Goal: Task Accomplishment & Management: Manage account settings

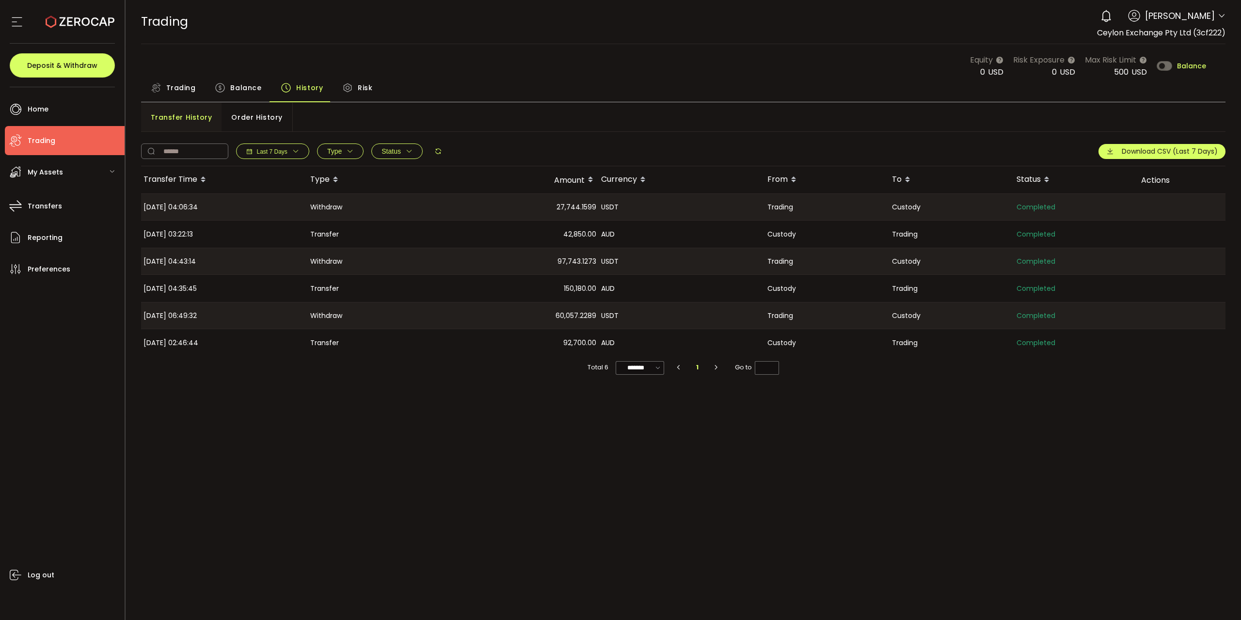
click at [182, 73] on div "Equity 0 USD Risk Exposure 0 USD Max Risk Limit 500 USD Balance" at bounding box center [683, 66] width 1085 height 24
click at [175, 87] on span "Trading" at bounding box center [181, 87] width 30 height 19
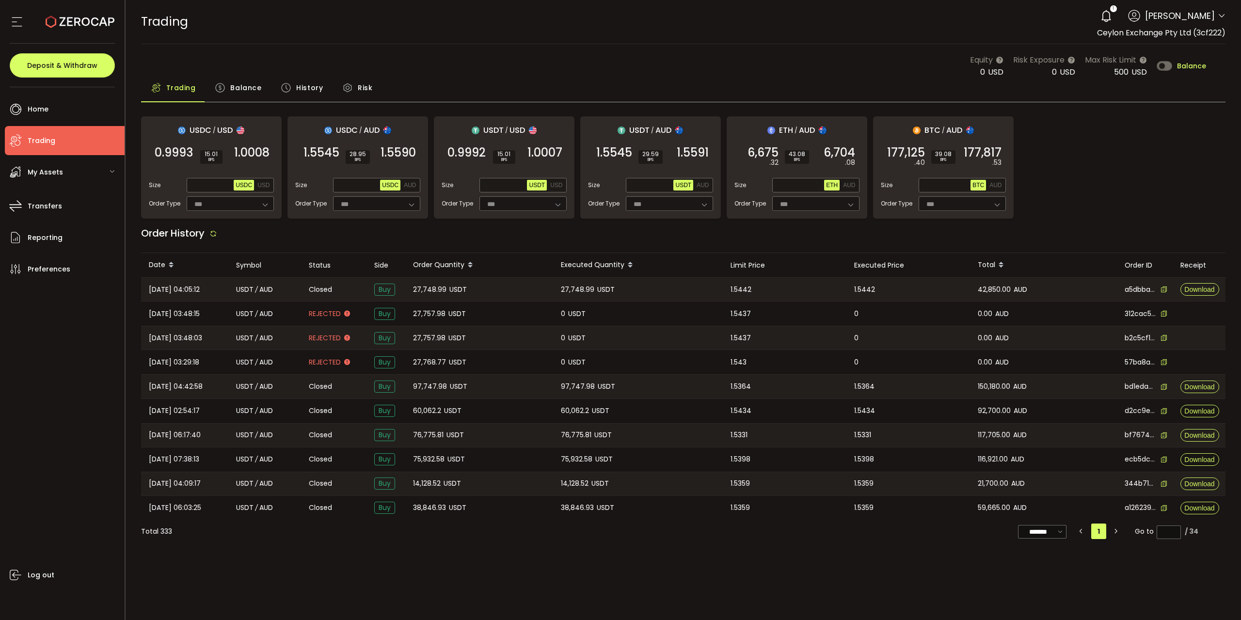
click at [1186, 65] on span "Balance" at bounding box center [1191, 66] width 29 height 7
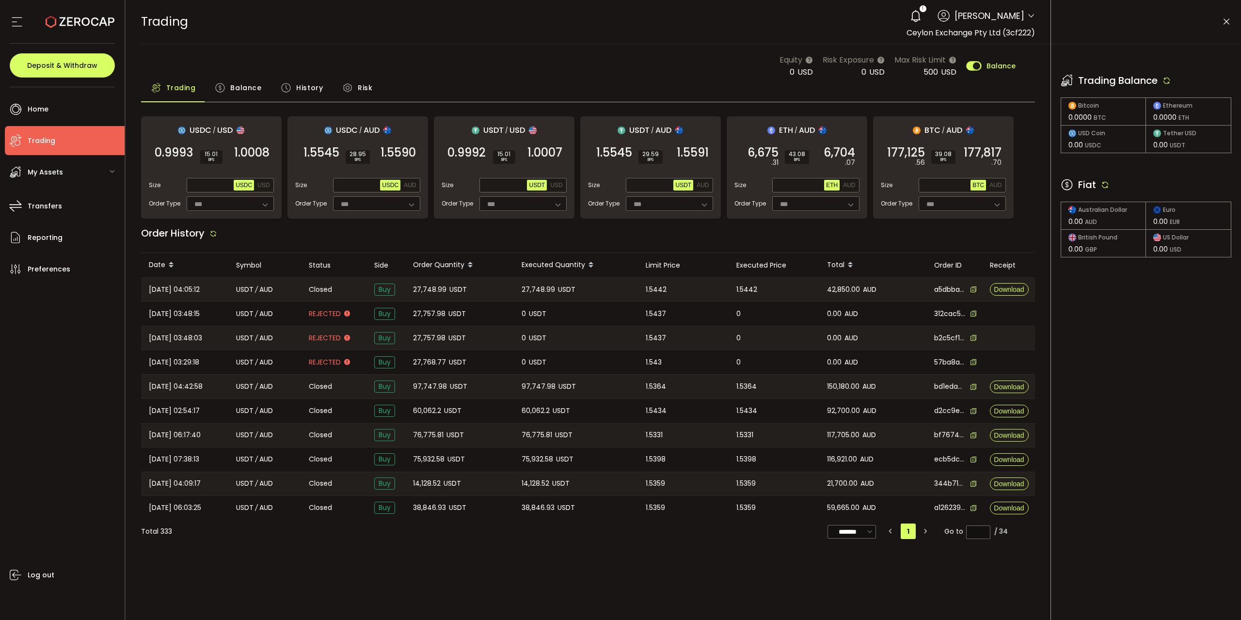
drag, startPoint x: 1169, startPoint y: 79, endPoint x: 942, endPoint y: 29, distance: 232.3
click at [1169, 79] on icon at bounding box center [1166, 80] width 9 height 9
click at [905, 8] on div "1" at bounding box center [915, 15] width 21 height 21
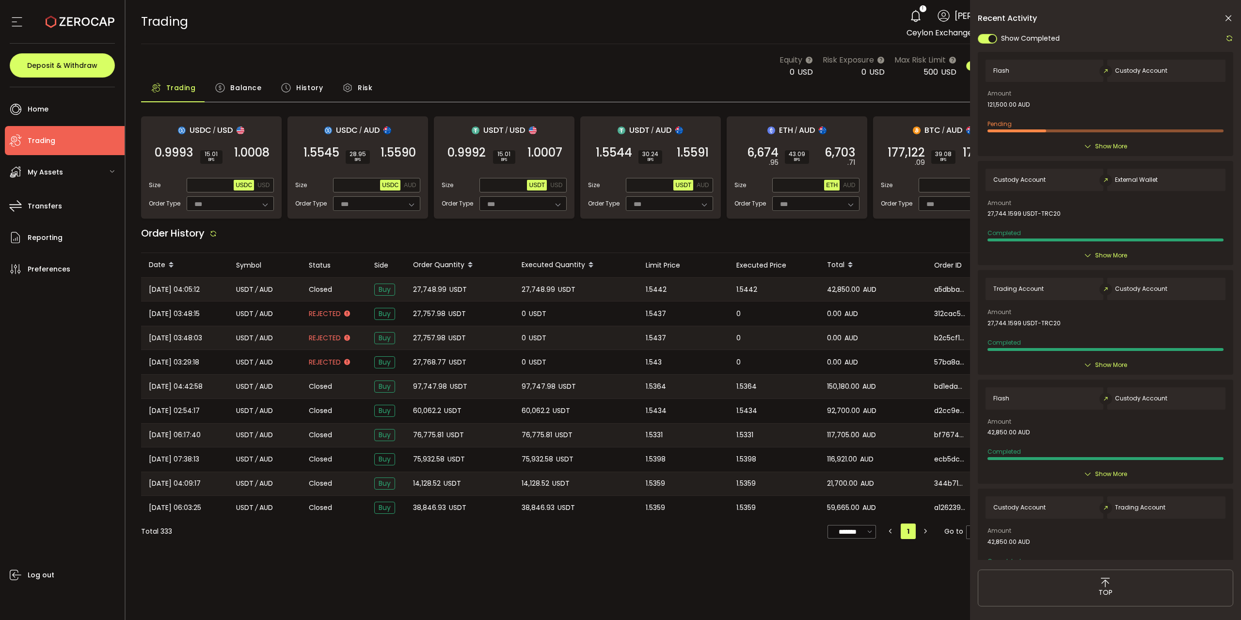
click at [1227, 20] on icon at bounding box center [1228, 19] width 10 height 10
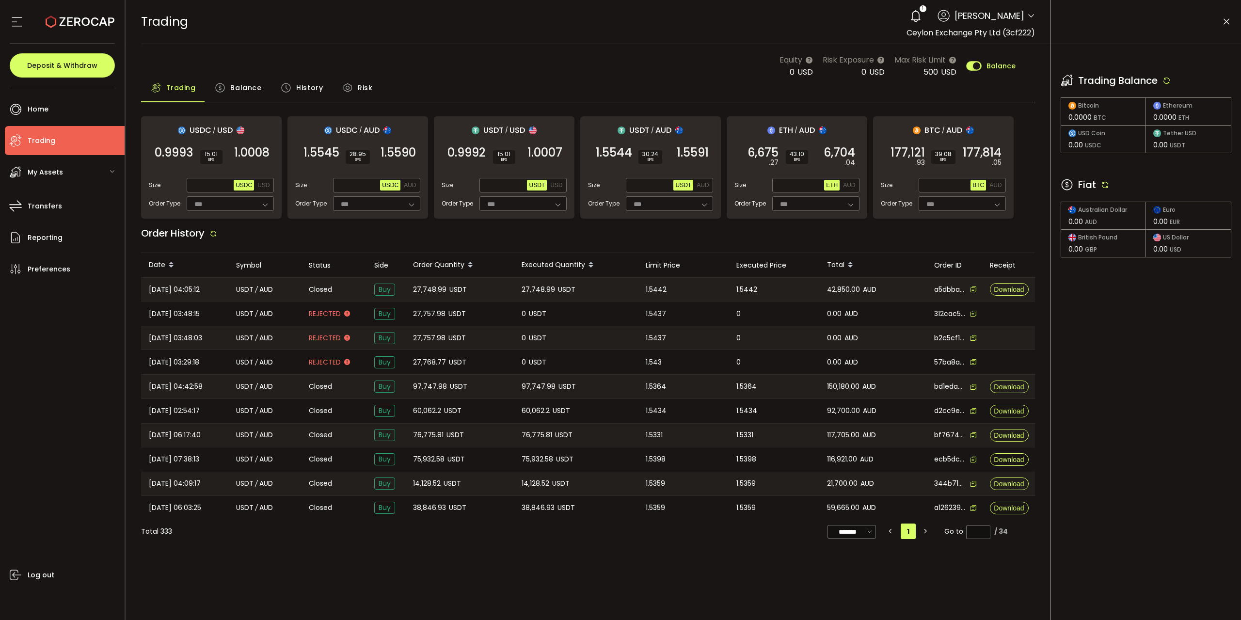
click at [1227, 20] on icon at bounding box center [1226, 22] width 10 height 10
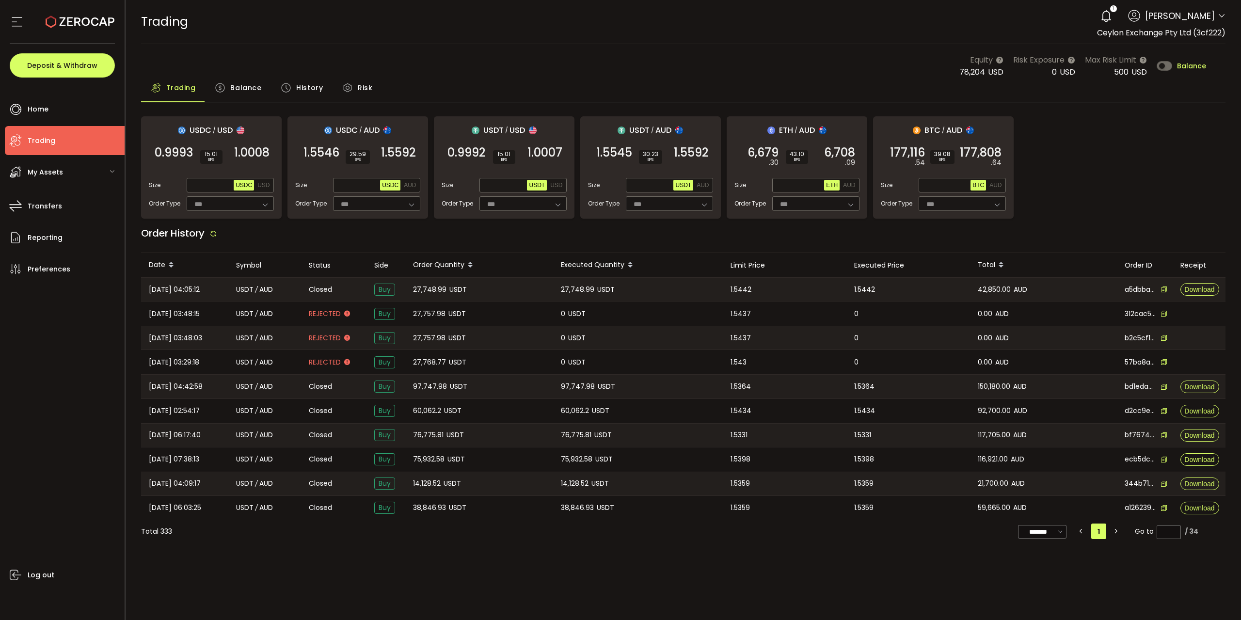
click at [1184, 64] on span "Balance" at bounding box center [1191, 66] width 29 height 7
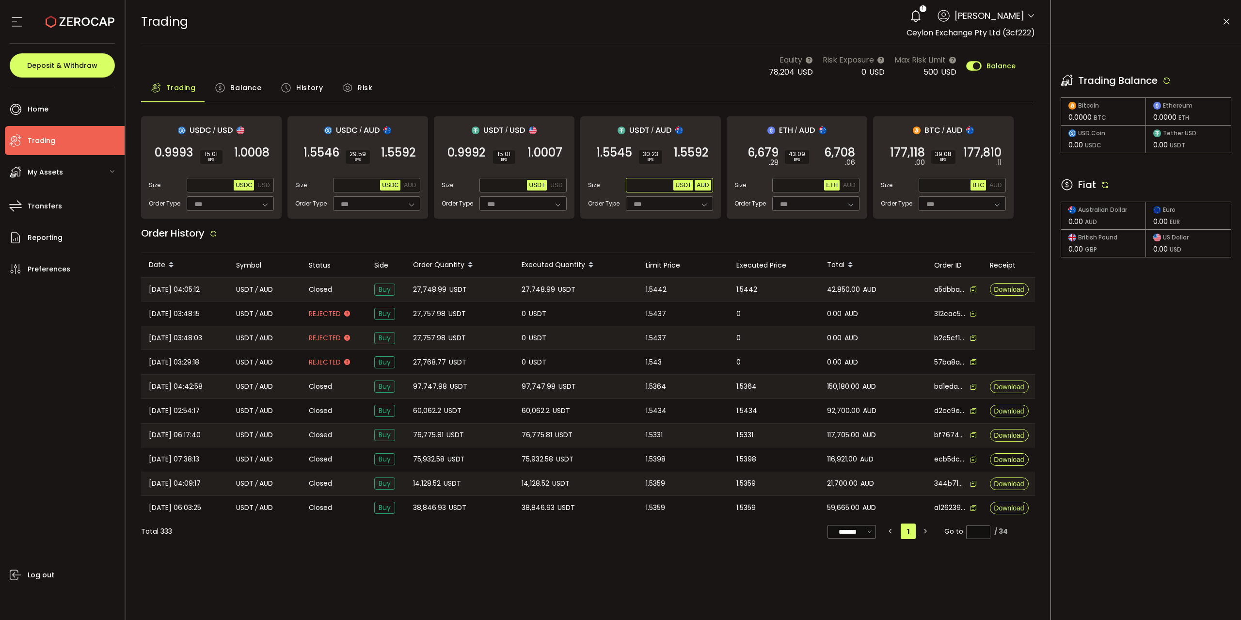
click at [703, 180] on button "AUD" at bounding box center [703, 185] width 16 height 11
click at [662, 184] on span "Max" at bounding box center [664, 185] width 17 height 9
type input "********"
click at [695, 150] on span "1.5592" at bounding box center [691, 153] width 35 height 10
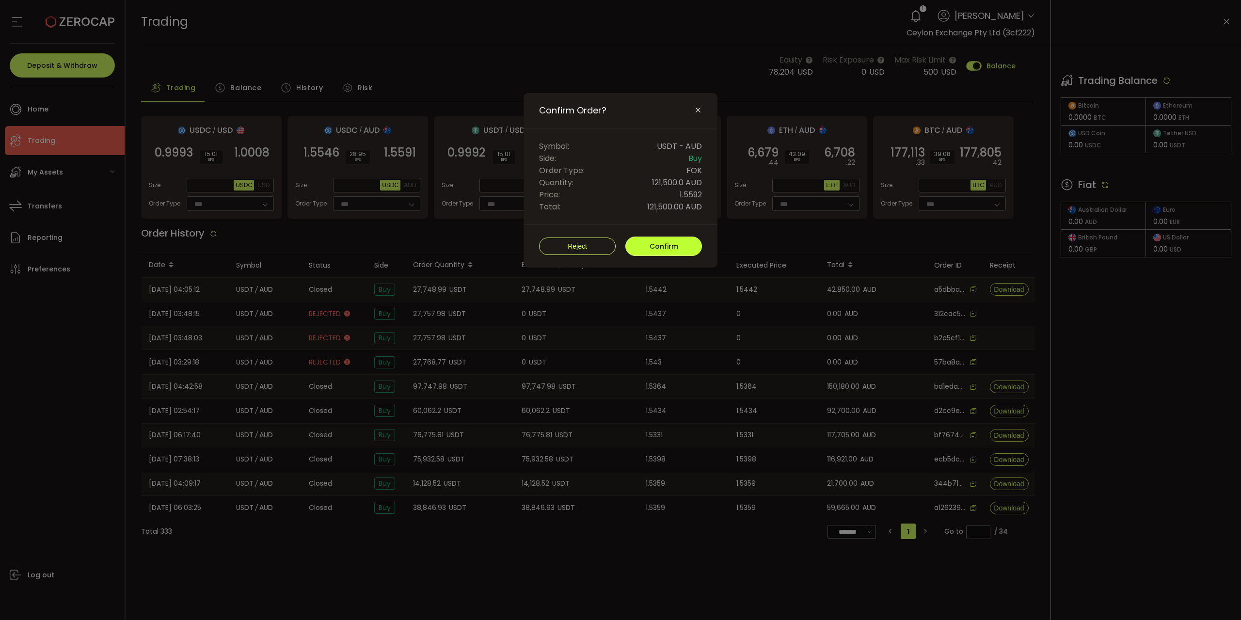
click at [676, 250] on button "Confirm" at bounding box center [663, 246] width 77 height 19
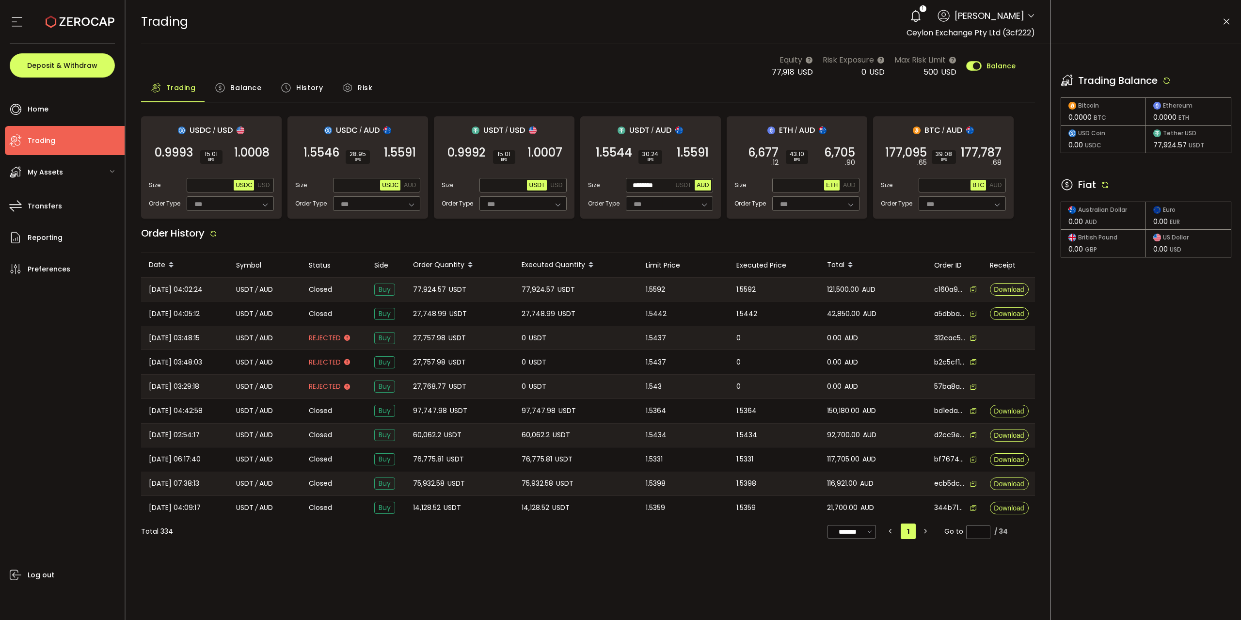
click at [1229, 17] on icon at bounding box center [1226, 22] width 10 height 10
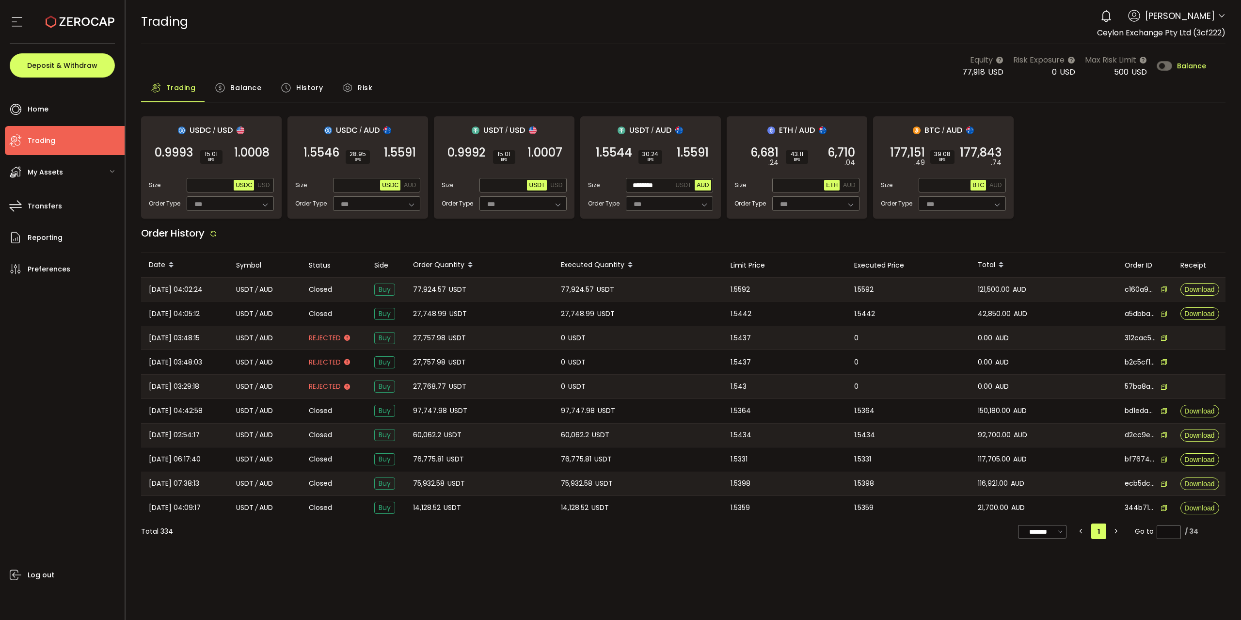
click at [1192, 63] on span "Balance" at bounding box center [1191, 66] width 29 height 7
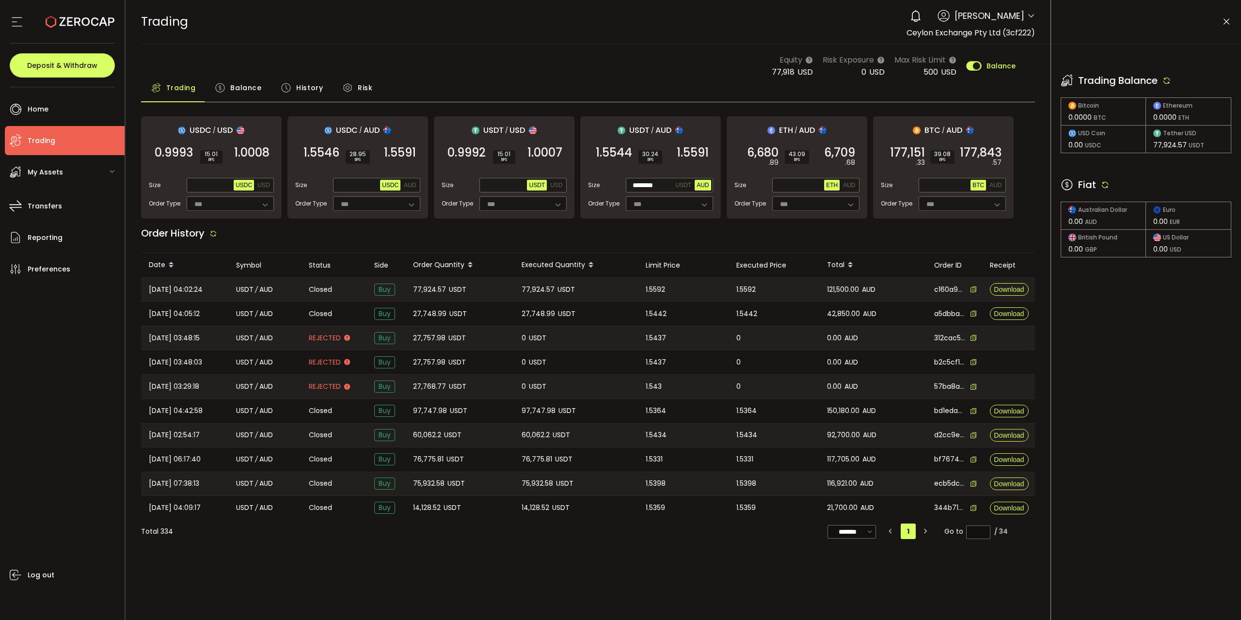
click at [244, 79] on span "Balance" at bounding box center [245, 87] width 31 height 19
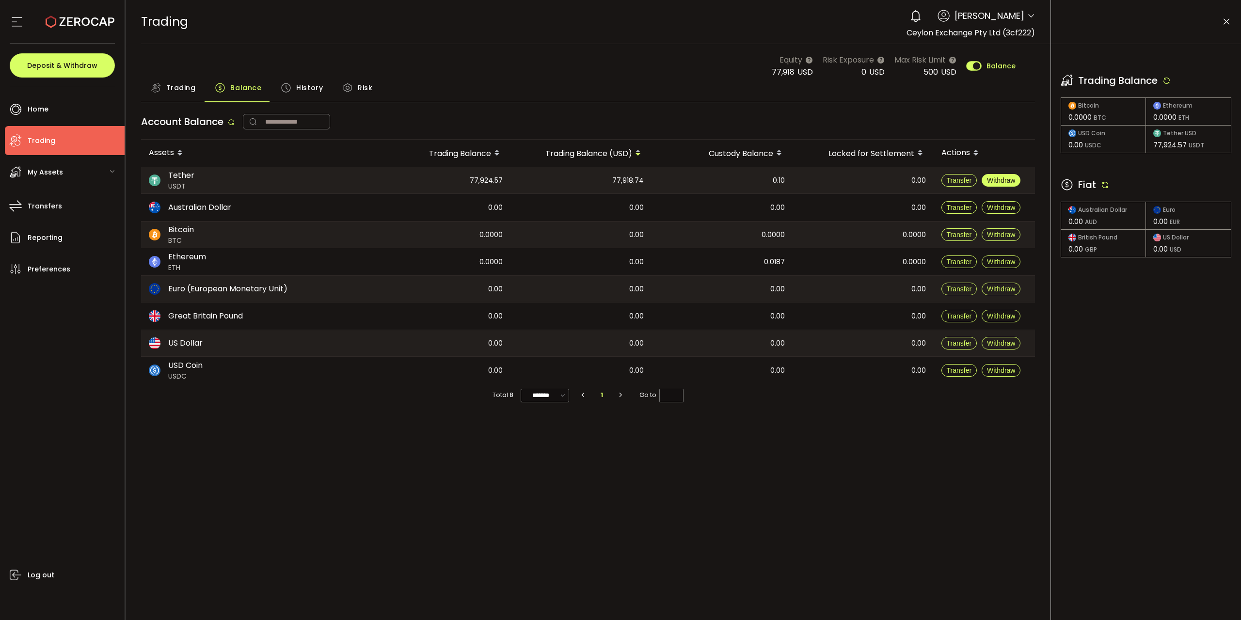
click at [991, 177] on span "Withdraw" at bounding box center [1001, 180] width 28 height 8
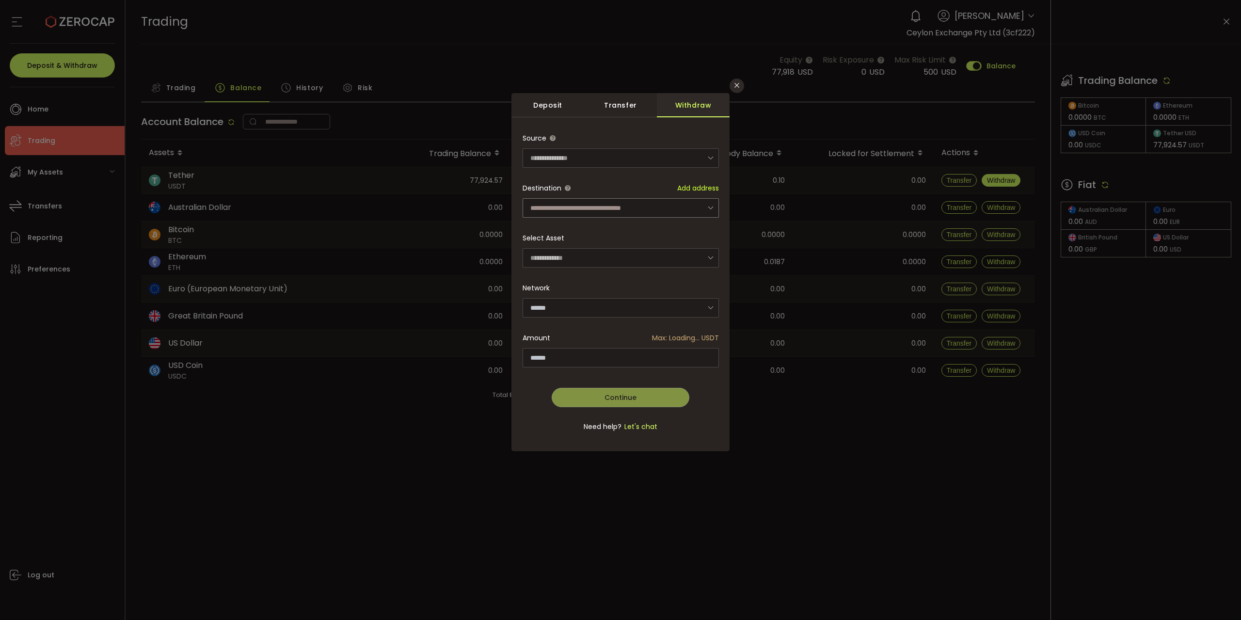
type input "****"
click at [691, 213] on input "dialog" at bounding box center [620, 207] width 196 height 19
click at [685, 235] on div "Orange Muf TCfHc5pTYdUbCisuZ9jme9dGgomxHTYmrD" at bounding box center [620, 239] width 177 height 27
type input "**********"
click at [681, 357] on div "**********" at bounding box center [620, 287] width 196 height 318
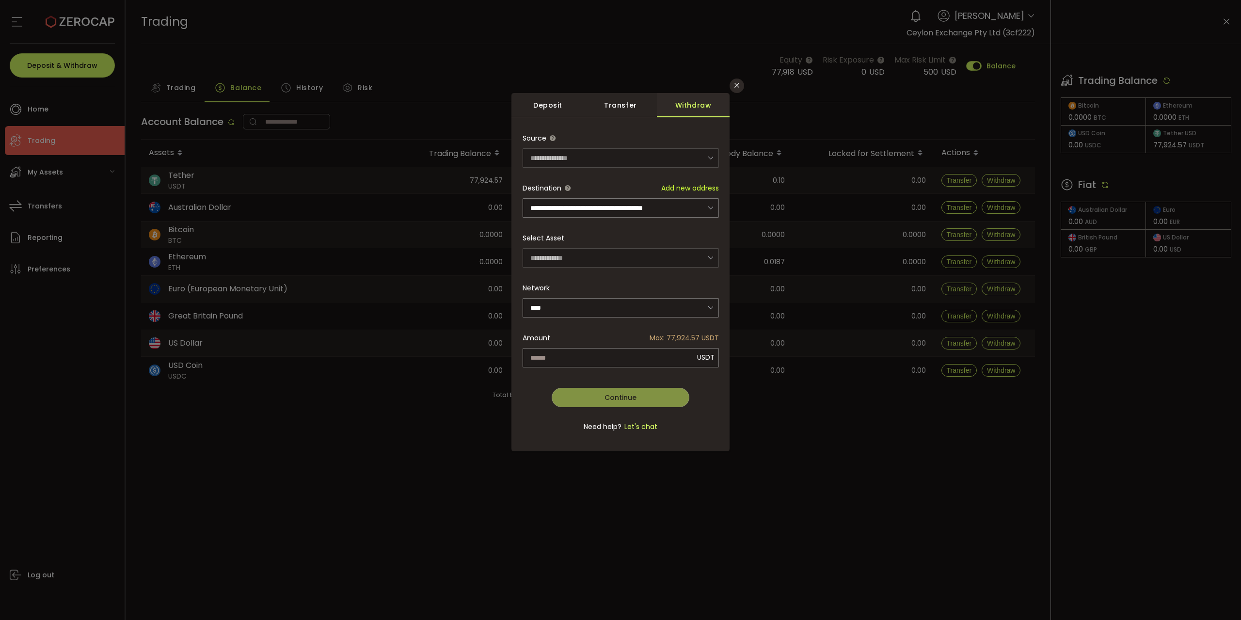
type input "*********"
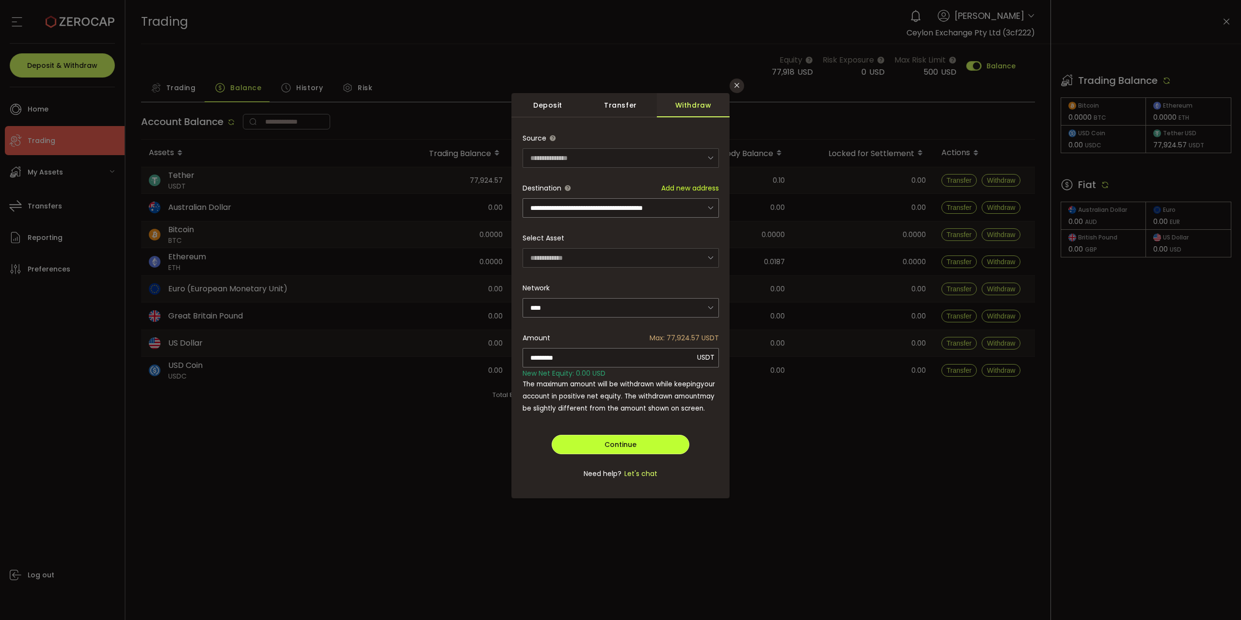
click at [600, 447] on button "Continue" at bounding box center [621, 444] width 138 height 19
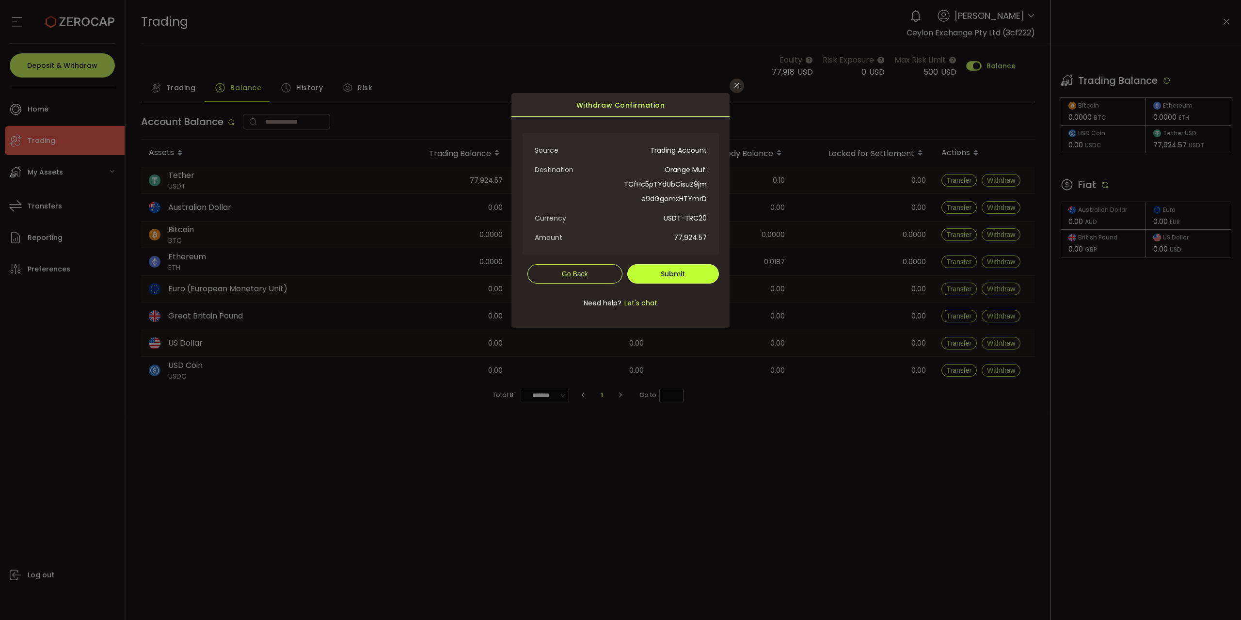
click at [672, 267] on button "Submit" at bounding box center [673, 273] width 92 height 19
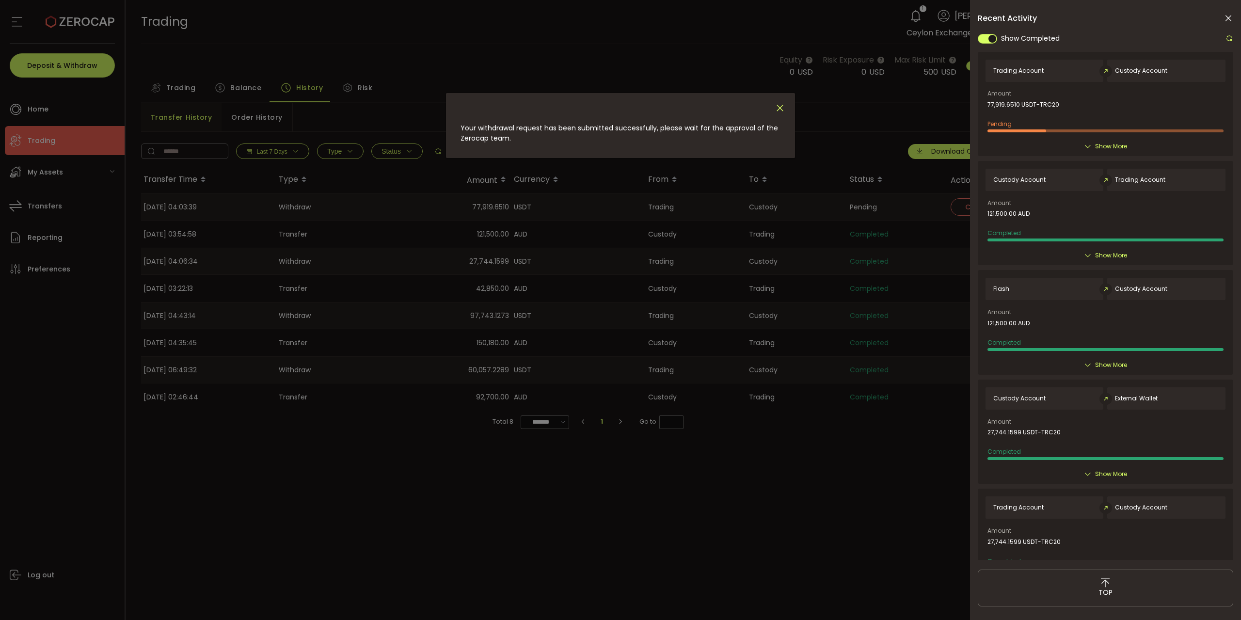
click at [777, 107] on icon "Close" at bounding box center [780, 108] width 11 height 11
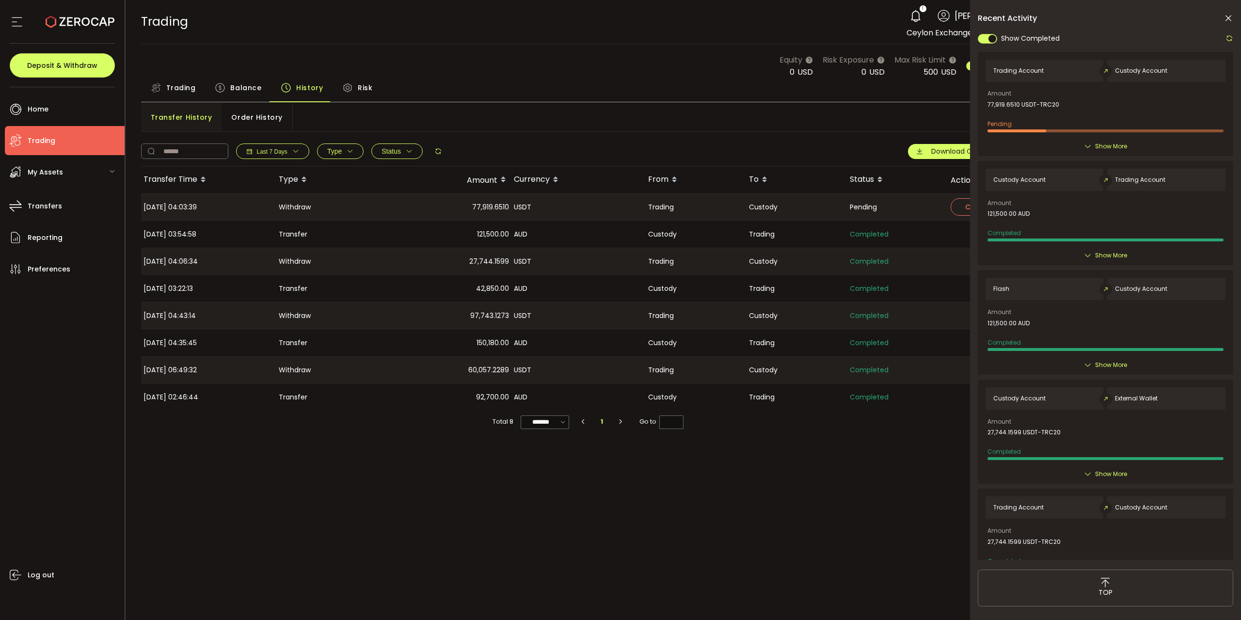
click at [1228, 21] on icon at bounding box center [1228, 19] width 10 height 10
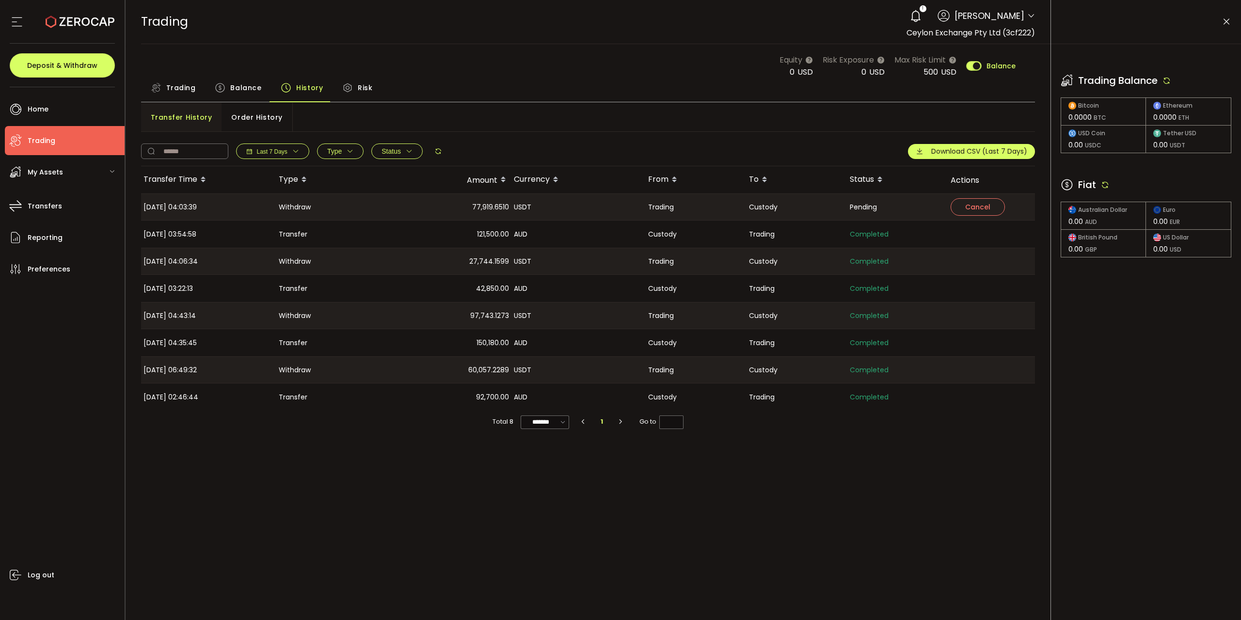
click at [413, 60] on div "Equity 0 USD Risk Exposure 0 USD Max Risk Limit 500 USD Balance" at bounding box center [588, 66] width 894 height 24
